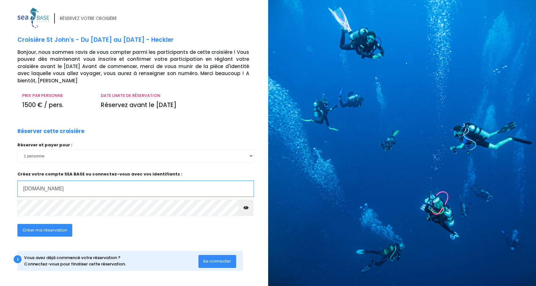
click at [55, 183] on input "marc.lebrun16sfr.fr" at bounding box center [135, 189] width 236 height 16
type input "marc.lebrun16@sfr.fr"
click at [248, 208] on icon "button" at bounding box center [245, 208] width 5 height 0
click at [48, 227] on span "Créer ma réservation" at bounding box center [44, 230] width 45 height 6
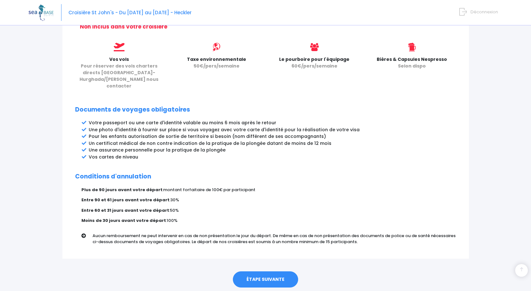
scroll to position [282, 0]
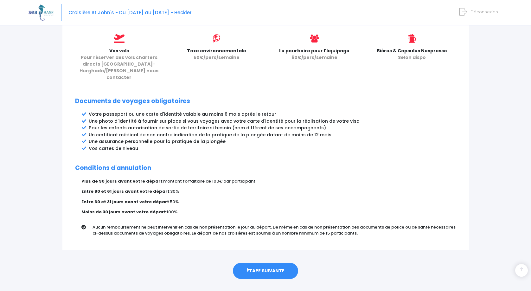
click at [266, 263] on link "ÉTAPE SUIVANTE" at bounding box center [265, 271] width 65 height 16
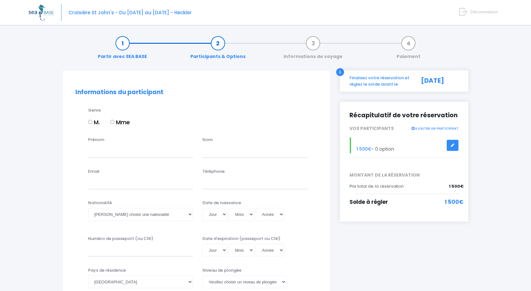
click at [91, 121] on input "M." at bounding box center [90, 122] width 4 height 4
radio input "true"
click at [99, 149] on input "Prénom" at bounding box center [140, 151] width 105 height 13
type input "Marc"
click at [211, 148] on input "text" at bounding box center [254, 151] width 105 height 13
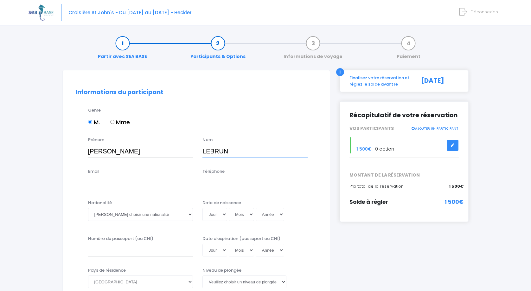
type input "LEBRUN"
click at [93, 185] on input "Email" at bounding box center [140, 182] width 105 height 13
type input "marc.lebrun16@sfr.fr"
click at [209, 185] on input "Téléphone" at bounding box center [254, 182] width 105 height 13
type input "0684648511"
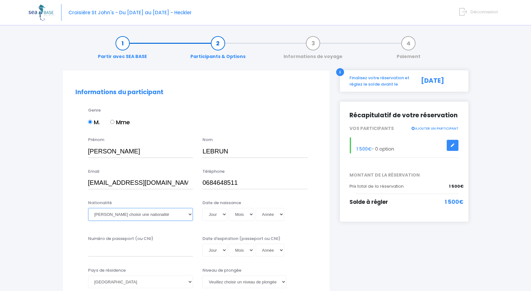
click at [100, 217] on select "Veuillez choisir une nationalité Afghane Albanaise Algerienne Allemande America…" at bounding box center [140, 214] width 105 height 13
select select "Française"
click at [88, 208] on select "Veuillez choisir une nationalité Afghane Albanaise Algerienne Allemande America…" at bounding box center [140, 214] width 105 height 13
click at [224, 215] on select "Jour 01 02 03 04 05 06 07 08 09 10 11 12 13 14 15 16 17 18 19 20 21 22 23 24 25…" at bounding box center [214, 214] width 25 height 13
select select "01"
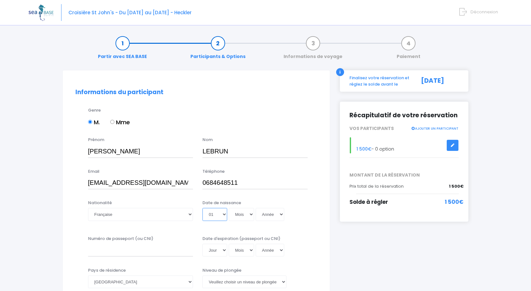
click at [202, 208] on select "Jour 01 02 03 04 05 06 07 08 09 10 11 12 13 14 15 16 17 18 19 20 21 22 23 24 25…" at bounding box center [214, 214] width 25 height 13
click at [250, 214] on select "Mois 01 02 03 04 05 06 07 08 09 10 11 12" at bounding box center [241, 214] width 25 height 13
select select "02"
click at [229, 208] on select "Mois 01 02 03 04 05 06 07 08 09 10 11 12" at bounding box center [241, 214] width 25 height 13
click at [281, 217] on select "Année 2045 2044 2043 2042 2041 2040 2039 2038 2037 2036 2035 2034 2033 2032 203…" at bounding box center [270, 214] width 29 height 13
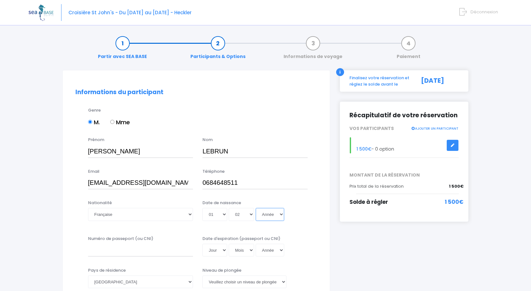
select select "1958"
click at [256, 208] on select "Année 2045 2044 2043 2042 2041 2040 2039 2038 2037 2036 2035 2034 2033 2032 203…" at bounding box center [270, 214] width 29 height 13
type input "1958-02-01"
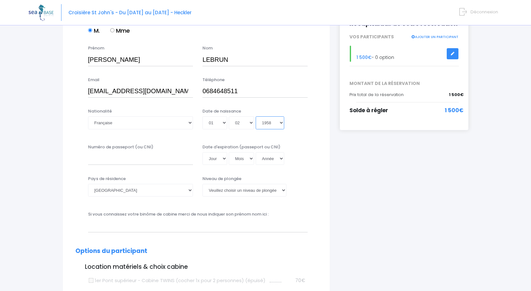
scroll to position [95, 0]
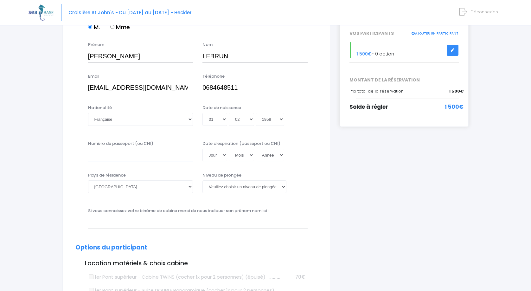
click at [98, 154] on input "Numéro de passeport (ou CNI)" at bounding box center [140, 155] width 105 height 13
type input "N8JH4D2D1"
click at [225, 155] on select "Jour 01 02 03 04 05 06 07 08 09 10 11 12 13 14 15 16 17 18 19 20 21 22 23 24 25…" at bounding box center [214, 155] width 25 height 13
select select "09"
click at [202, 149] on select "Jour 01 02 03 04 05 06 07 08 09 10 11 12 13 14 15 16 17 18 19 20 21 22 23 24 25…" at bounding box center [214, 155] width 25 height 13
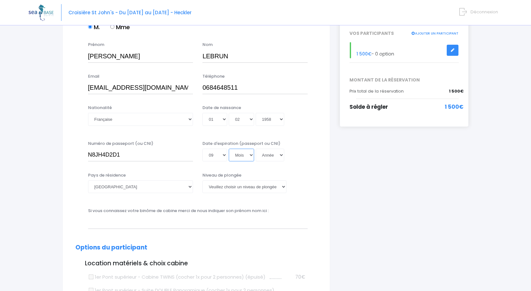
click at [251, 153] on select "Mois 01 02 03 04 05 06 07 08 09 10 11 12" at bounding box center [241, 155] width 25 height 13
select select "12"
click at [229, 149] on select "Mois 01 02 03 04 05 06 07 08 09 10 11 12" at bounding box center [241, 155] width 25 height 13
click at [280, 154] on select "Année 2045 2044 2043 2042 2041 2040 2039 2038 2037 2036 2035 2034 2033 2032 203…" at bounding box center [270, 155] width 29 height 13
select select "2034"
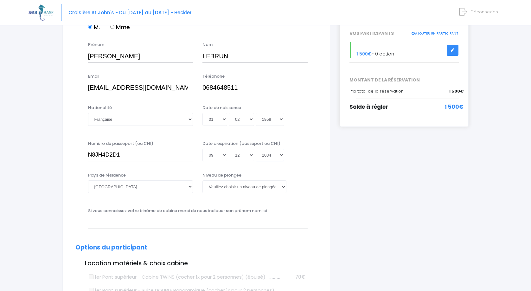
click at [256, 149] on select "Année 2045 2044 2043 2042 2041 2040 2039 2038 2037 2036 2035 2034 2033 2032 203…" at bounding box center [270, 155] width 29 height 13
type input "2034-12-09"
click at [227, 188] on select "Veuillez choisir un niveau de plongée Non plongeur Junior OW diver Adventure OW…" at bounding box center [244, 186] width 84 height 13
select select "PADI Open Water diver"
click at [202, 180] on select "Veuillez choisir un niveau de plongée Non plongeur Junior OW diver Adventure OW…" at bounding box center [244, 186] width 84 height 13
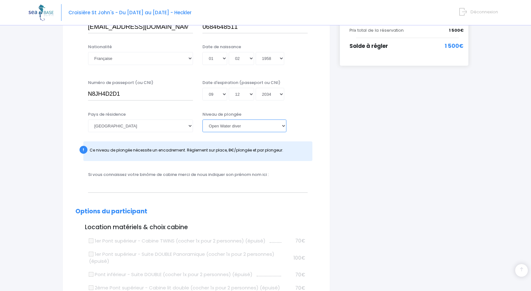
scroll to position [158, 0]
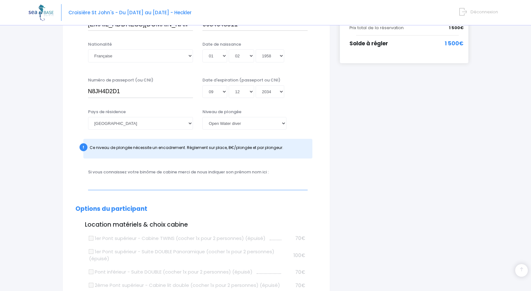
click at [104, 182] on input "text" at bounding box center [198, 183] width 220 height 13
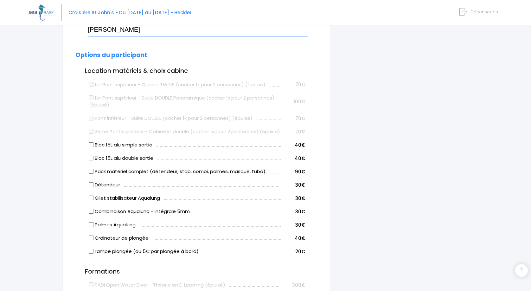
scroll to position [348, 0]
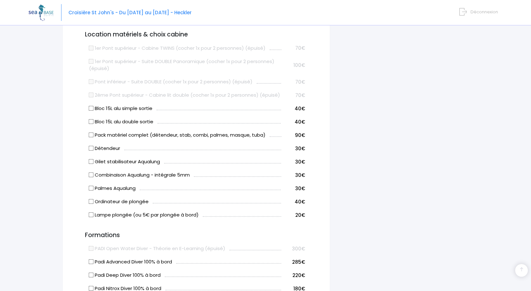
type input "Marika ARBOD"
click at [93, 137] on input "Pack matériel complet (détendeur, stab, combi, palmes, masque, tuba)" at bounding box center [90, 134] width 5 height 5
checkbox input "true"
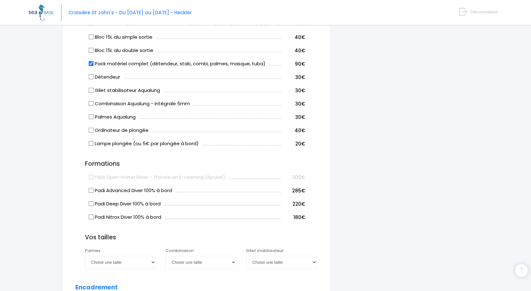
scroll to position [380, 0]
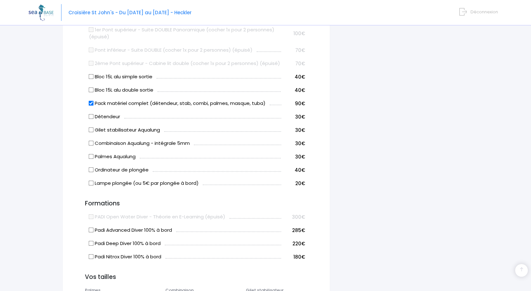
click at [92, 79] on input "Bloc 15L alu simple sortie" at bounding box center [90, 76] width 5 height 5
checkbox input "true"
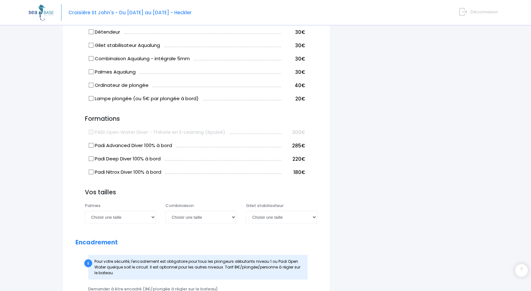
scroll to position [475, 0]
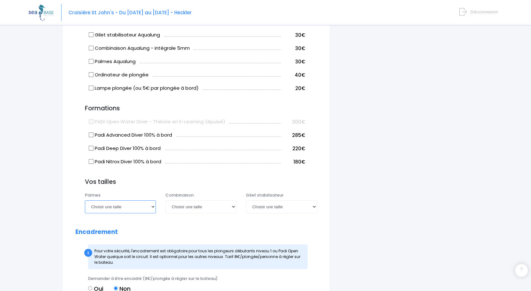
click at [153, 213] on select "Choisir une taille 36/37 38/39 40/41 42/43 44/45 46/47" at bounding box center [120, 206] width 71 height 13
select select "42/43"
click at [85, 207] on select "Choisir une taille 36/37 38/39 40/41 42/43 44/45 46/47" at bounding box center [120, 206] width 71 height 13
click at [152, 213] on select "Choisir une taille 36/37 38/39 40/41 42/43 44/45 46/47" at bounding box center [120, 206] width 71 height 13
click at [85, 207] on select "Choisir une taille 36/37 38/39 40/41 42/43 44/45 46/47" at bounding box center [120, 206] width 71 height 13
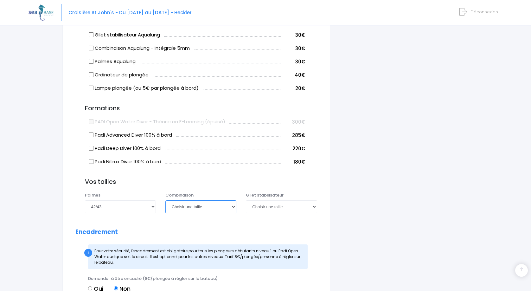
click at [234, 213] on select "Choisir une taille XS S M ML L XL XXL" at bounding box center [200, 206] width 71 height 13
click at [165, 207] on select "Choisir une taille XS S M ML L XL XXL" at bounding box center [200, 206] width 71 height 13
click at [236, 213] on select "Choisir une taille XS S M ML L XL XXL" at bounding box center [200, 206] width 71 height 13
select select "XL"
click at [165, 207] on select "Choisir une taille XS S M ML L XL XXL" at bounding box center [200, 206] width 71 height 13
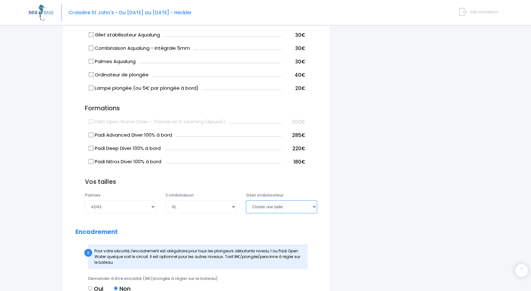
click at [314, 213] on select "Choisir une taille XXS XS S M ML L XL XXL" at bounding box center [281, 206] width 71 height 13
select select "L"
click at [246, 207] on select "Choisir une taille XXS XS S M ML L XL XXL" at bounding box center [281, 206] width 71 height 13
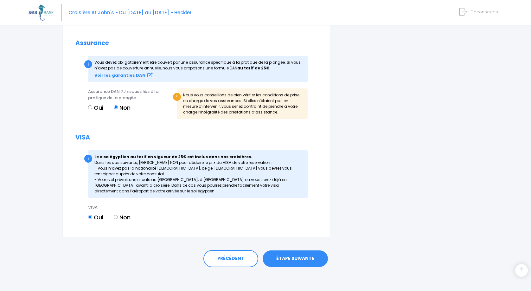
scroll to position [754, 0]
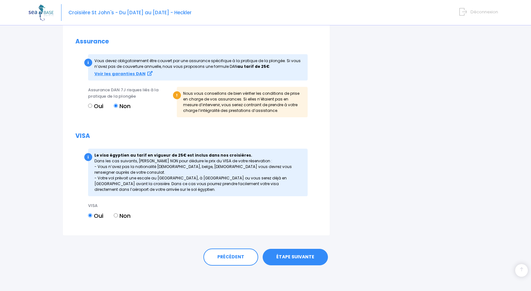
click at [288, 254] on link "ÉTAPE SUIVANTE" at bounding box center [295, 257] width 65 height 16
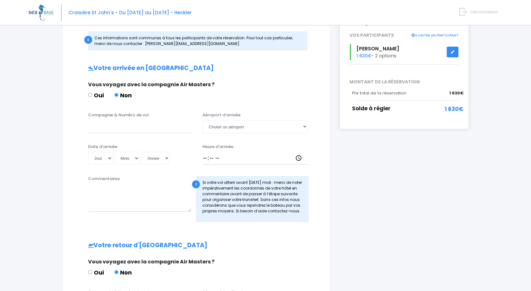
scroll to position [95, 0]
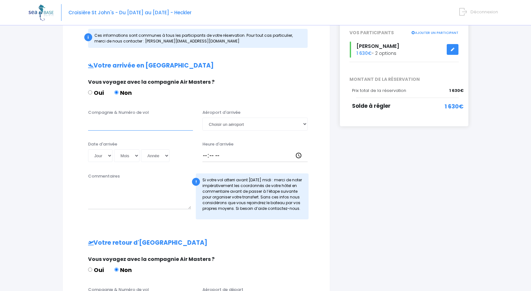
click at [95, 126] on input "Compagnie & Numéro de vol" at bounding box center [140, 124] width 105 height 13
type input "Transavia"
click at [224, 124] on select "Choisir un aéroport Hurghada Marsa Alam" at bounding box center [254, 124] width 105 height 13
select select "Hurghada"
click at [202, 118] on select "Choisir un aéroport Hurghada Marsa Alam" at bounding box center [254, 124] width 105 height 13
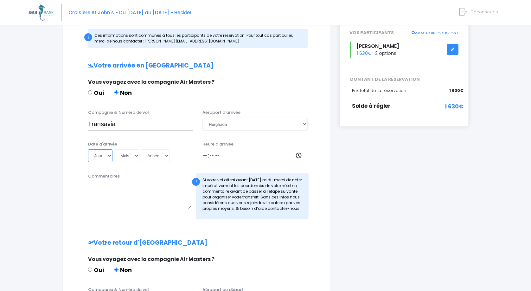
click at [111, 156] on select "Jour 01 02 03 04 05 06 07 08 09 10 11 12 13 14 15 16 17 18 19 20 21 22 23 24 25…" at bounding box center [100, 155] width 25 height 13
select select "11"
click at [88, 149] on select "Jour 01 02 03 04 05 06 07 08 09 10 11 12 13 14 15 16 17 18 19 20 21 22 23 24 25…" at bounding box center [100, 155] width 25 height 13
click at [137, 156] on select "Mois 01 02 03 04 05 06 07 08 09 10 11 12" at bounding box center [126, 155] width 25 height 13
select select "10"
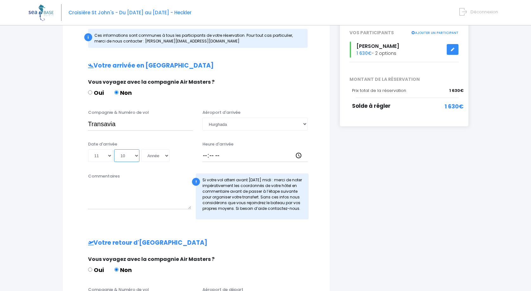
click at [114, 149] on select "Mois 01 02 03 04 05 06 07 08 09 10 11 12" at bounding box center [126, 155] width 25 height 13
click at [166, 154] on select "Année 2045 2044 2043 2042 2041 2040 2039 2038 2037 2036 2035 2034 2033 2032 203…" at bounding box center [155, 155] width 29 height 13
select select "2025"
click at [141, 149] on select "Année 2045 2044 2043 2042 2041 2040 2039 2038 2037 2036 2035 2034 2033 2032 203…" at bounding box center [155, 155] width 29 height 13
type input "2025-10-11"
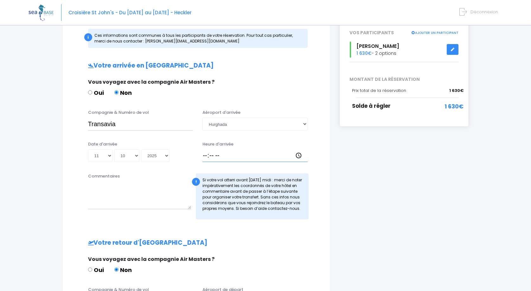
click at [299, 154] on input "Heure d'arrivée" at bounding box center [254, 155] width 105 height 13
click at [298, 155] on input "Heure d'arrivée" at bounding box center [254, 155] width 105 height 13
type input "13:44"
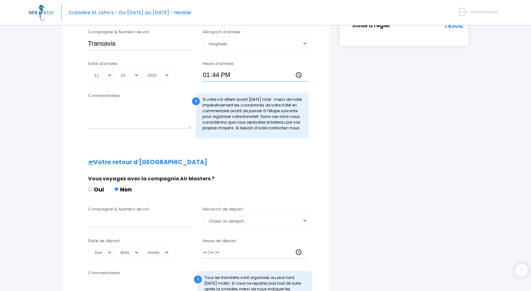
scroll to position [190, 0]
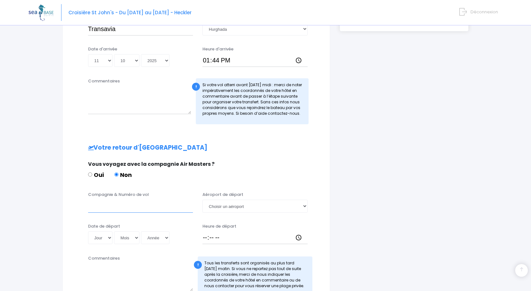
click at [93, 209] on input "Compagnie & Numéro de vol" at bounding box center [140, 206] width 105 height 13
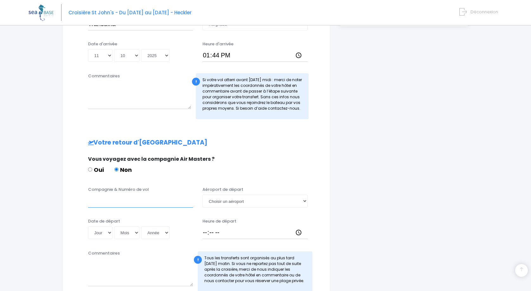
scroll to position [127, 0]
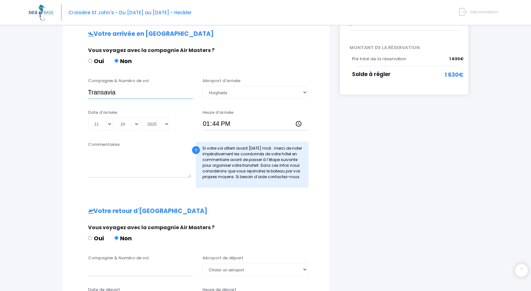
click at [121, 92] on input "Transavia" at bounding box center [140, 92] width 105 height 13
paste input "TO8048"
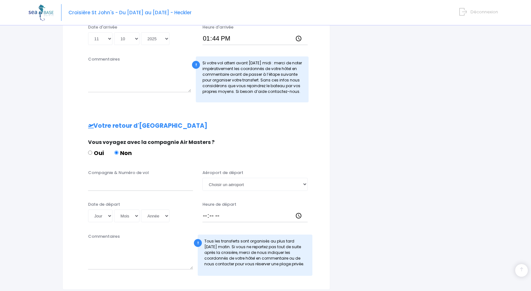
scroll to position [158, 0]
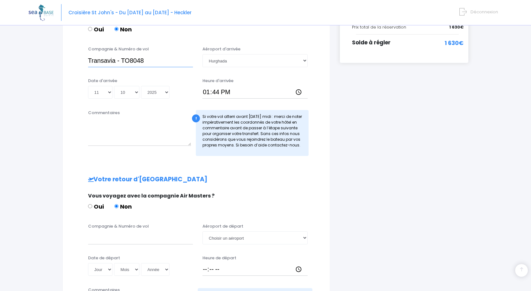
drag, startPoint x: 147, startPoint y: 62, endPoint x: 59, endPoint y: 61, distance: 87.4
click at [59, 61] on div "Informations de voyage Afin de vous prendre en charge à votre arrivée à Hurghad…" at bounding box center [196, 128] width 277 height 432
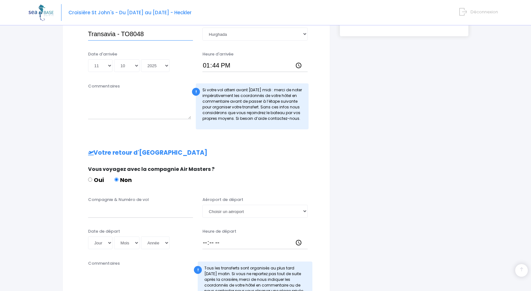
scroll to position [222, 0]
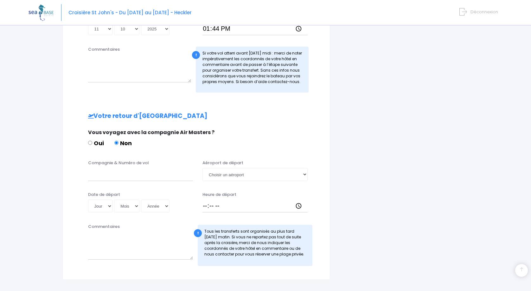
type input "Transavia - TO8048"
click at [88, 176] on input "Compagnie & Numéro de vol" at bounding box center [140, 174] width 105 height 13
paste input "Transavia - TO8048"
type input "Transavia - TO8049"
click at [299, 206] on input "Heure de départ" at bounding box center [254, 206] width 105 height 13
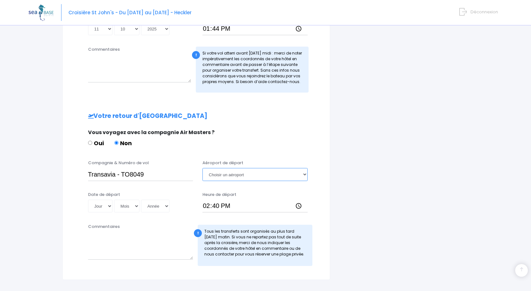
type input "14:40"
click at [306, 174] on select "Choisir un aéroport Hurghada Marsa Alam" at bounding box center [254, 174] width 105 height 13
select select "Hurghada"
click at [202, 168] on select "Choisir un aéroport Hurghada Marsa Alam" at bounding box center [254, 174] width 105 height 13
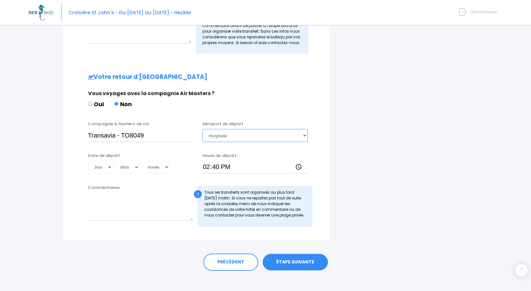
scroll to position [266, 0]
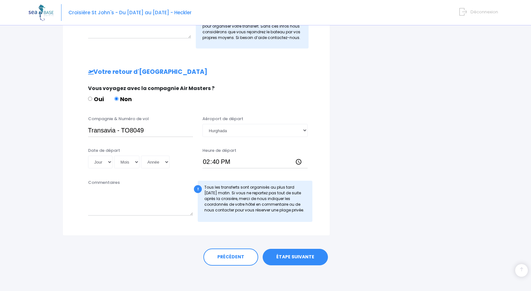
click at [285, 255] on link "ÉTAPE SUIVANTE" at bounding box center [295, 257] width 65 height 16
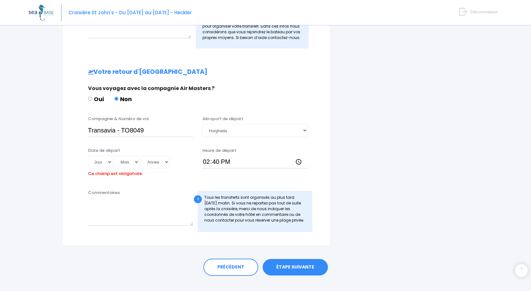
scroll to position [276, 0]
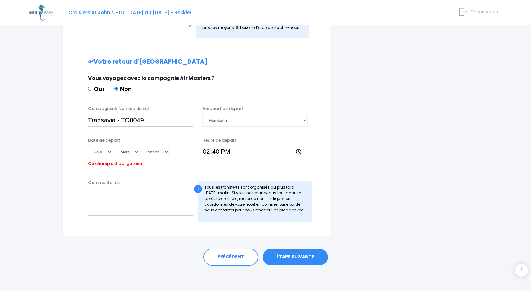
click at [109, 153] on select "Jour 01 02 03 04 05 06 07 08 09 10 11 12 13 14 15 16 17 18 19 20 21 22 23 24 25…" at bounding box center [100, 151] width 25 height 13
select select "18"
click at [88, 145] on select "Jour 01 02 03 04 05 06 07 08 09 10 11 12 13 14 15 16 17 18 19 20 21 22 23 24 25…" at bounding box center [100, 151] width 25 height 13
click at [134, 153] on select "Mois 01 02 03 04 05 06 07 08 09 10 11 12" at bounding box center [126, 151] width 25 height 13
select select "10"
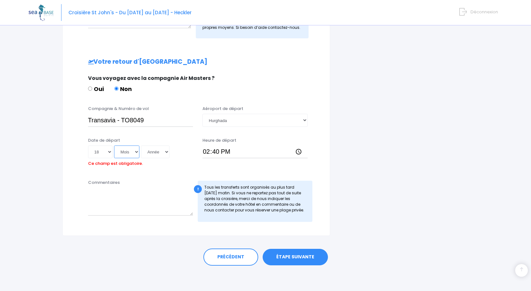
click at [114, 145] on select "Mois 01 02 03 04 05 06 07 08 09 10 11 12" at bounding box center [126, 151] width 25 height 13
click at [167, 154] on select "Année 2045 2044 2043 2042 2041 2040 2039 2038 2037 2036 2035 2034 2033 2032 203…" at bounding box center [155, 151] width 29 height 13
select select "2025"
click at [141, 145] on select "Année 2045 2044 2043 2042 2041 2040 2039 2038 2037 2036 2035 2034 2033 2032 203…" at bounding box center [155, 151] width 29 height 13
type input "2025-10-18"
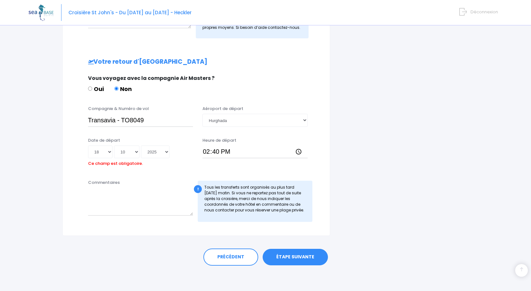
click at [294, 256] on link "ÉTAPE SUIVANTE" at bounding box center [295, 257] width 65 height 16
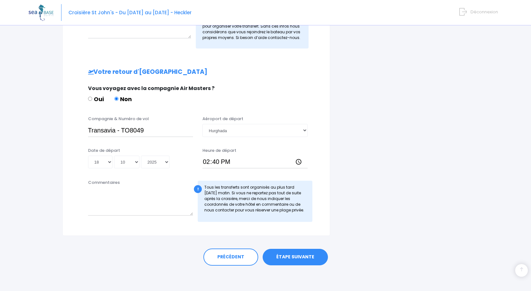
scroll to position [266, 0]
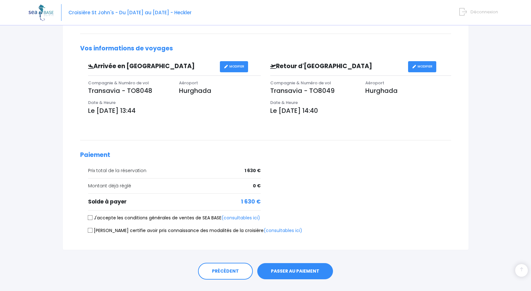
scroll to position [180, 0]
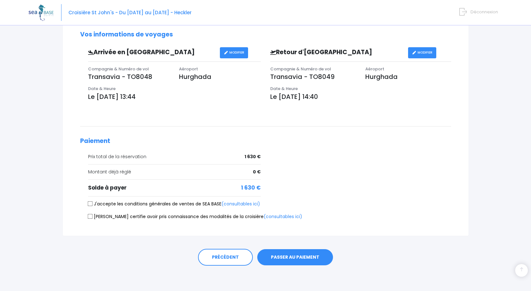
click at [91, 204] on input "J'accepte les conditions générales de ventes de SEA BASE (consultables ici)" at bounding box center [89, 203] width 5 height 5
checkbox input "true"
click at [89, 217] on input "[PERSON_NAME] certifie avoir pris connaissance des modalités de la croisière (c…" at bounding box center [89, 216] width 5 height 5
checkbox input "true"
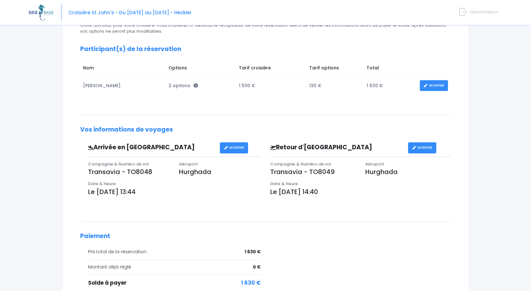
click at [435, 84] on link "MODIFIER" at bounding box center [434, 85] width 28 height 11
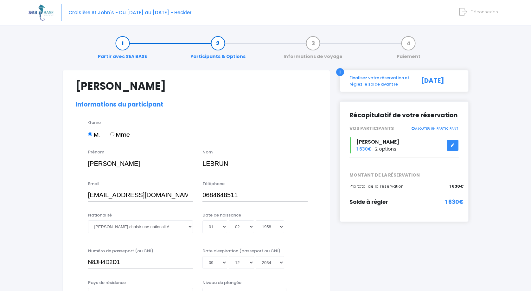
select select "PADI Open Water diver"
select select "42/43"
select select "XL"
select select "L"
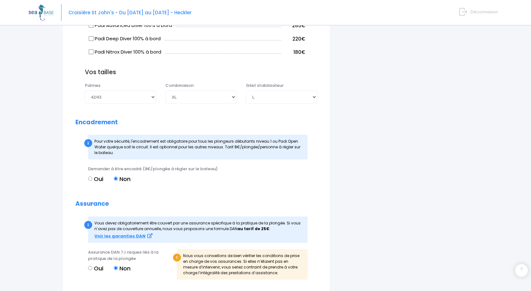
scroll to position [602, 0]
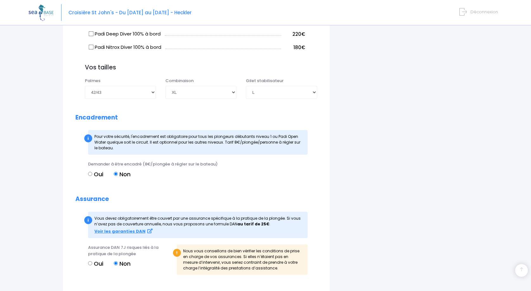
click at [91, 176] on input "Oui" at bounding box center [90, 174] width 4 height 4
radio input "true"
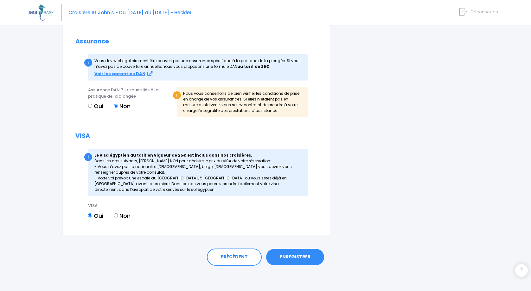
scroll to position [766, 0]
click at [296, 256] on link "ENREGISTRER" at bounding box center [295, 257] width 58 height 16
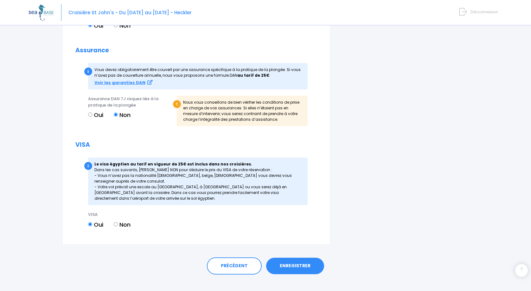
scroll to position [777, 0]
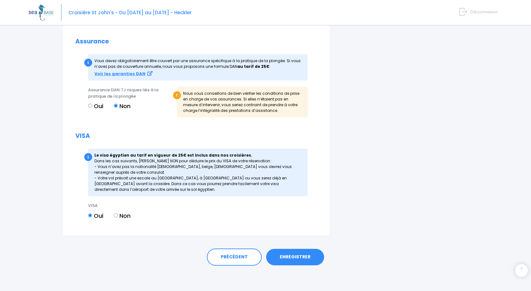
click at [295, 257] on link "ENREGISTRER" at bounding box center [295, 257] width 58 height 16
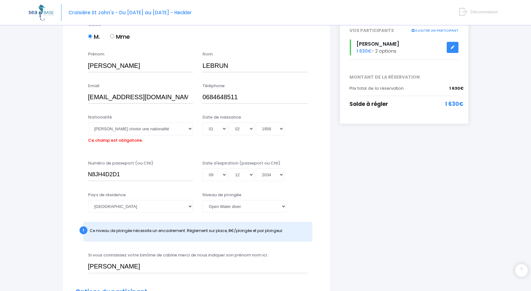
scroll to position [93, 0]
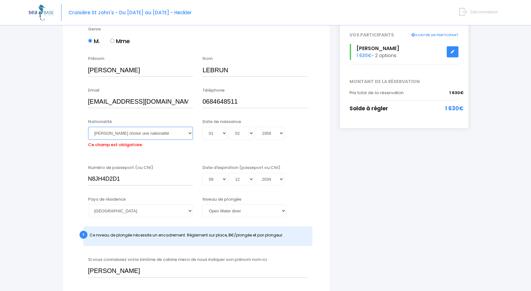
click at [170, 132] on select "Veuillez choisir une nationalité Afghane Albanaise Algerienne Allemande America…" at bounding box center [140, 133] width 105 height 13
select select "Française"
click at [88, 127] on select "Veuillez choisir une nationalité Afghane Albanaise Algerienne Allemande America…" at bounding box center [140, 133] width 105 height 13
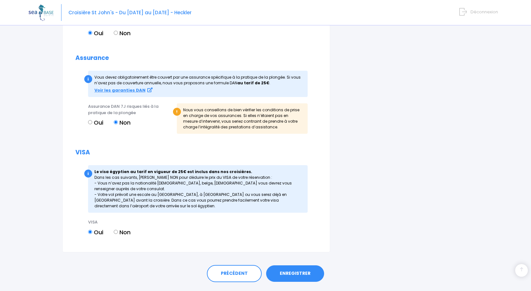
scroll to position [766, 0]
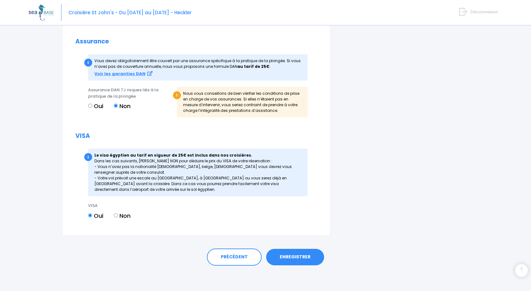
click at [291, 258] on link "ENREGISTRER" at bounding box center [295, 257] width 58 height 16
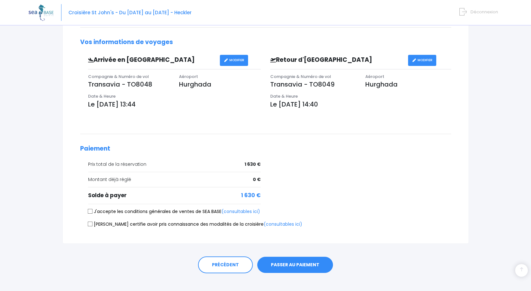
scroll to position [180, 0]
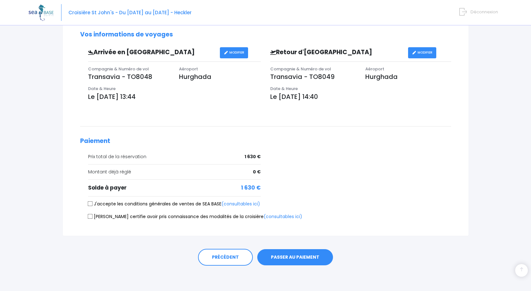
click at [91, 205] on input "J'accepte les conditions générales de ventes de SEA BASE (consultables ici)" at bounding box center [89, 203] width 5 height 5
checkbox input "true"
click at [90, 217] on input "[PERSON_NAME] certifie avoir pris connaissance des modalités de la croisière (c…" at bounding box center [89, 216] width 5 height 5
checkbox input "true"
click at [296, 257] on button "PASSER AU PAIEMENT" at bounding box center [295, 257] width 76 height 16
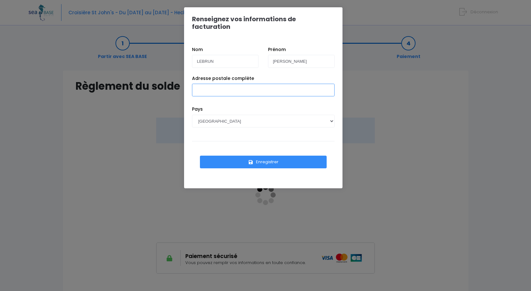
click at [208, 84] on input "Adresse postale complète" at bounding box center [263, 90] width 143 height 13
type input "[STREET_ADDRESS]"
click at [262, 156] on button "Enregistrer" at bounding box center [263, 162] width 127 height 13
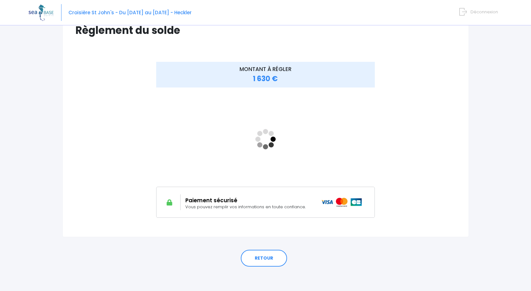
scroll to position [57, 0]
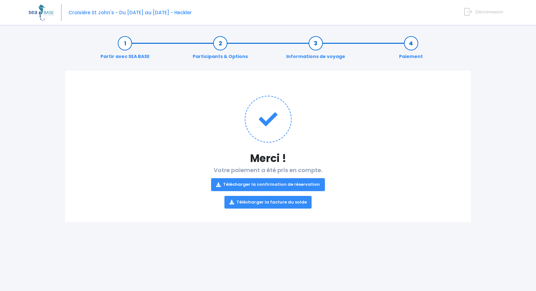
click at [286, 185] on link "Télécharger la confirmation de réservation" at bounding box center [268, 184] width 114 height 13
click at [265, 202] on link "Télécharger la facture du solde" at bounding box center [267, 202] width 87 height 13
click at [481, 11] on span "Déconnexion" at bounding box center [489, 12] width 28 height 6
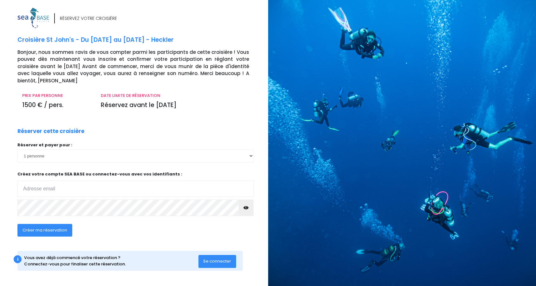
click at [6, 109] on div "RÉSERVEZ VOTRE CROISIÈRE Croisière St John's - Du [DATE] au [DATE] - Heckler Bo…" at bounding box center [131, 146] width 273 height 276
drag, startPoint x: 59, startPoint y: 168, endPoint x: 78, endPoint y: 168, distance: 19.3
click at [78, 171] on p "Créez votre compte SEA BASE ou connectez-vous avec vos identifiants : Votre adr…" at bounding box center [135, 184] width 236 height 26
copy p "SEA BASE"
